Goal: Task Accomplishment & Management: Manage account settings

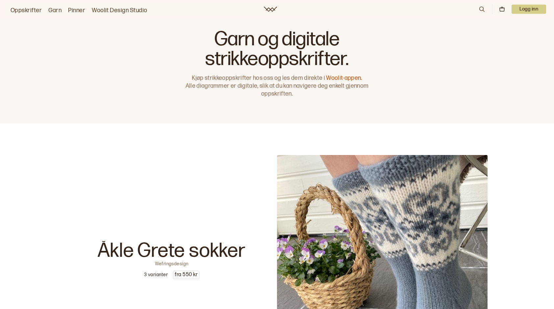
click at [526, 9] on p "Logg inn" at bounding box center [528, 9] width 35 height 9
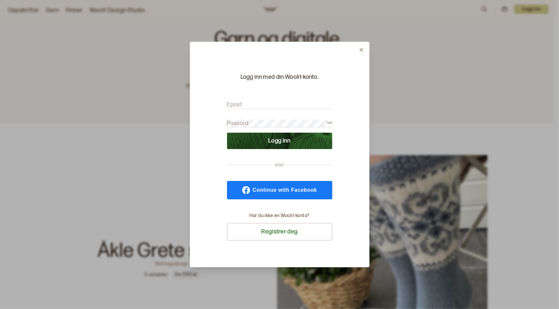
click at [280, 100] on form "Epost Passord Logg inn" at bounding box center [279, 121] width 105 height 55
click at [274, 104] on input "Epost" at bounding box center [279, 105] width 105 height 8
paste input "[EMAIL_ADDRESS][DOMAIN_NAME];Kau7sjoi"
click at [294, 105] on input "[EMAIL_ADDRESS][DOMAIN_NAME];Kau7sjoi" at bounding box center [279, 105] width 105 height 8
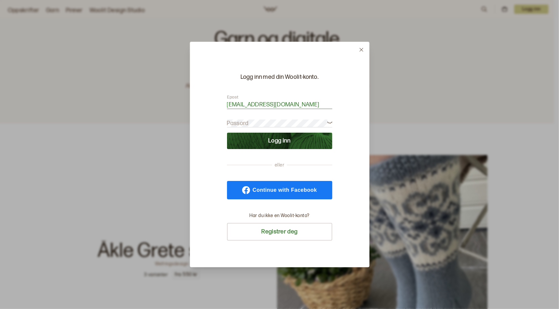
type input "[EMAIL_ADDRESS][DOMAIN_NAME]"
click at [227, 133] on button "Logg inn" at bounding box center [279, 141] width 105 height 16
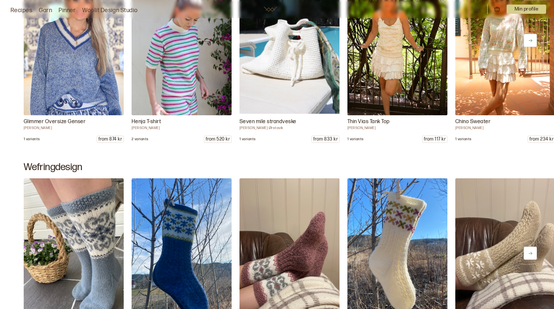
scroll to position [460, 0]
